Goal: Information Seeking & Learning: Check status

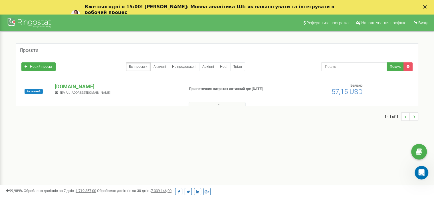
click at [220, 102] on button at bounding box center [217, 104] width 57 height 4
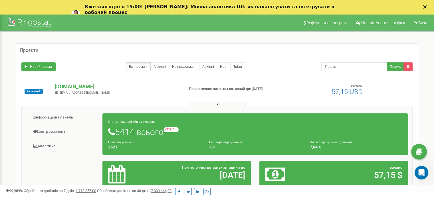
click at [308, 97] on div "Активний [DOMAIN_NAME] [EMAIL_ADDRESS][DOMAIN_NAME] При поточних витратах актив…" at bounding box center [217, 94] width 400 height 23
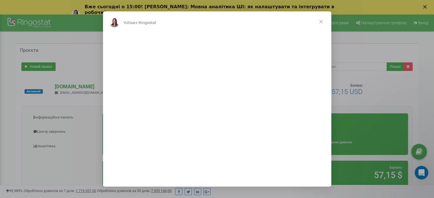
click at [317, 21] on span "Закрыть" at bounding box center [321, 21] width 21 height 21
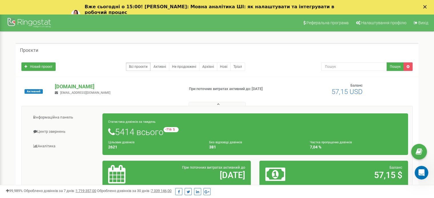
click at [217, 104] on icon at bounding box center [218, 104] width 3 height 4
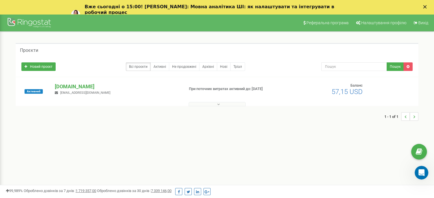
click at [217, 102] on icon at bounding box center [218, 104] width 3 height 4
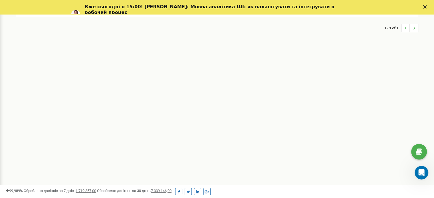
scroll to position [114, 0]
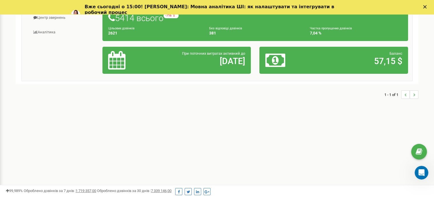
click at [427, 7] on icon "Закрыть" at bounding box center [424, 6] width 3 height 3
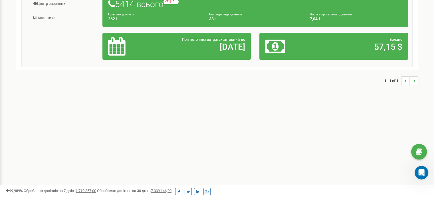
scroll to position [0, 0]
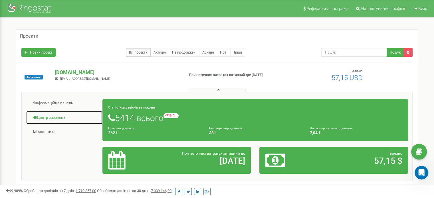
click at [54, 119] on link "Центр звернень" at bounding box center [64, 118] width 77 height 14
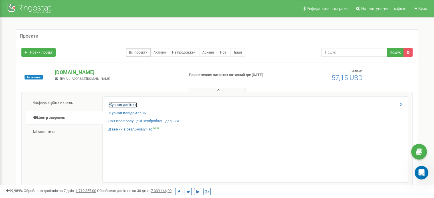
click at [118, 107] on link "Журнал дзвінків" at bounding box center [122, 104] width 29 height 5
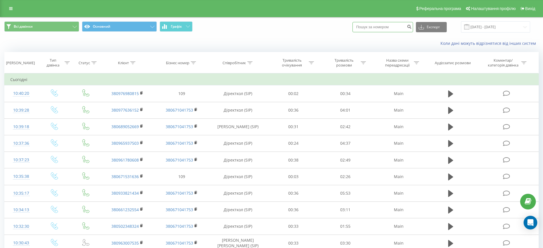
click at [387, 23] on input at bounding box center [382, 27] width 61 height 10
paste input "380983175688"
type input "380983175688"
click at [411, 28] on icon "submit" at bounding box center [408, 25] width 5 height 3
